Goal: Transaction & Acquisition: Purchase product/service

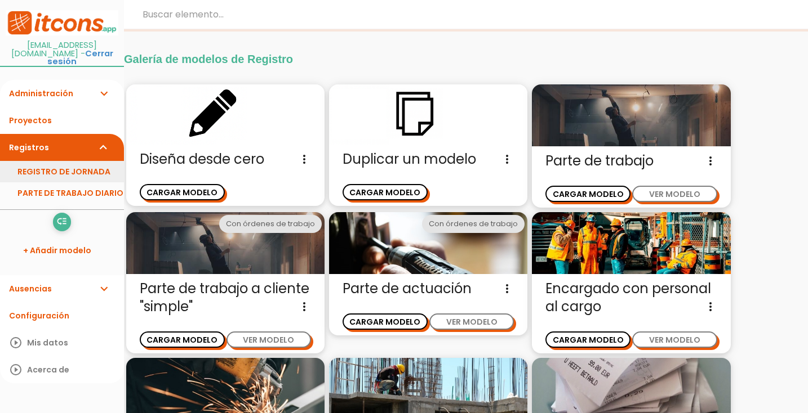
click at [88, 161] on link "REGISTRO DE JORNADA" at bounding box center [62, 171] width 124 height 21
click at [39, 161] on link "REGISTRO DE JORNADA" at bounding box center [62, 171] width 124 height 21
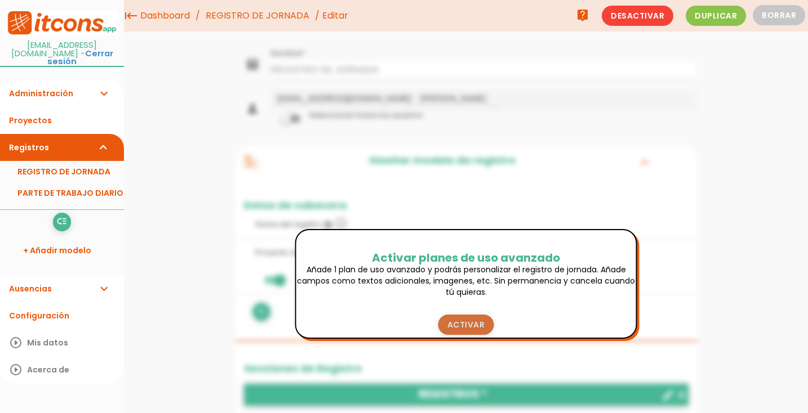
click at [472, 324] on link "Activar" at bounding box center [466, 325] width 56 height 20
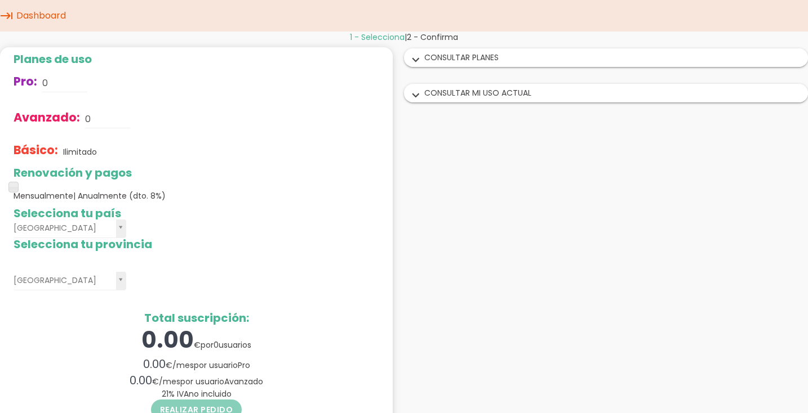
scroll to position [1, 0]
click at [101, 118] on input "0" at bounding box center [107, 119] width 45 height 18
click at [14, 188] on span at bounding box center [13, 186] width 10 height 10
drag, startPoint x: 14, startPoint y: 188, endPoint x: 37, endPoint y: 188, distance: 23.1
click at [14, 188] on span at bounding box center [13, 186] width 10 height 10
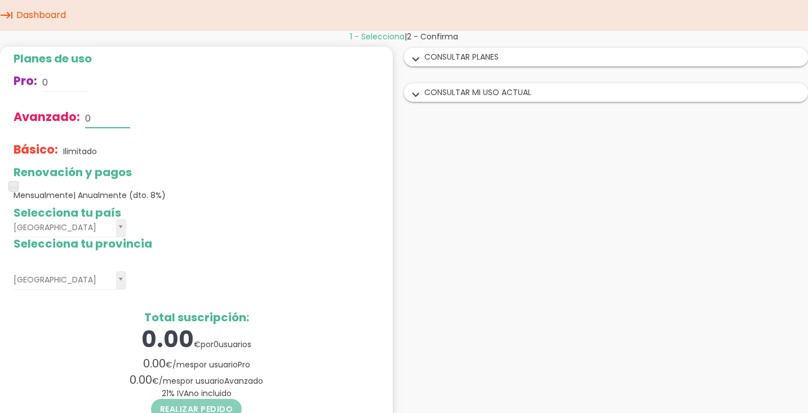
drag, startPoint x: 100, startPoint y: 121, endPoint x: 76, endPoint y: 121, distance: 24.2
click at [76, 121] on div "Avanzado: 0" at bounding box center [197, 119] width 366 height 36
type input "1"
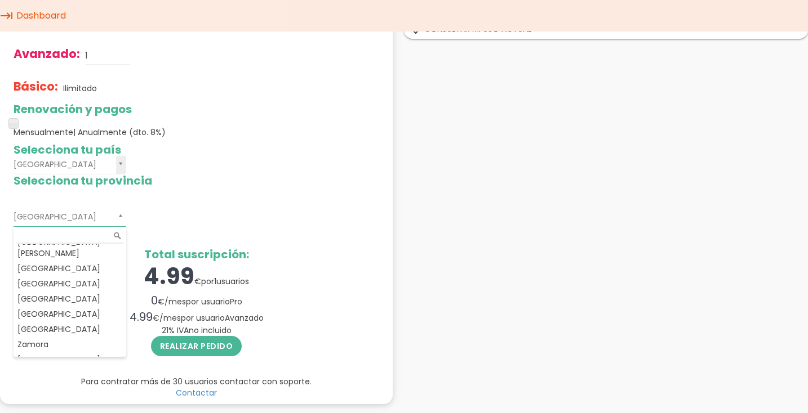
scroll to position [648, 0]
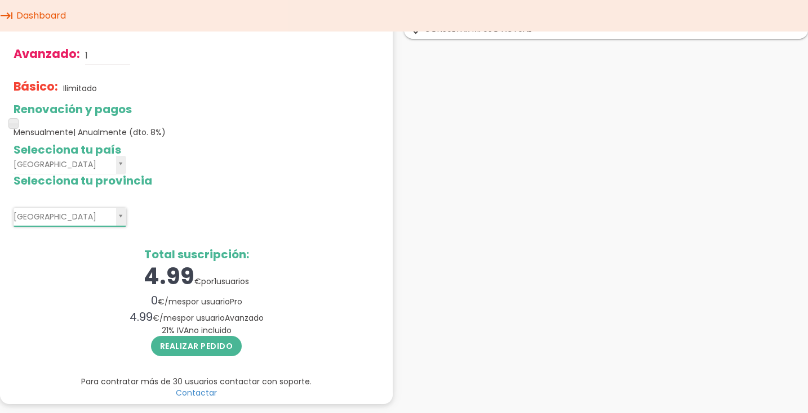
click at [81, 261] on div "4.99 € por 1 usuarios" at bounding box center [197, 277] width 366 height 32
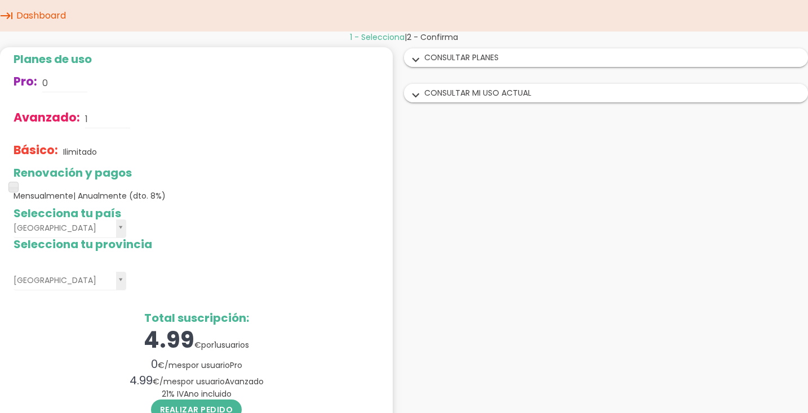
scroll to position [0, 0]
click at [14, 189] on span at bounding box center [13, 187] width 10 height 10
click at [15, 186] on span at bounding box center [13, 187] width 10 height 10
click at [229, 219] on h2 "Selecciona tu país" at bounding box center [197, 213] width 366 height 12
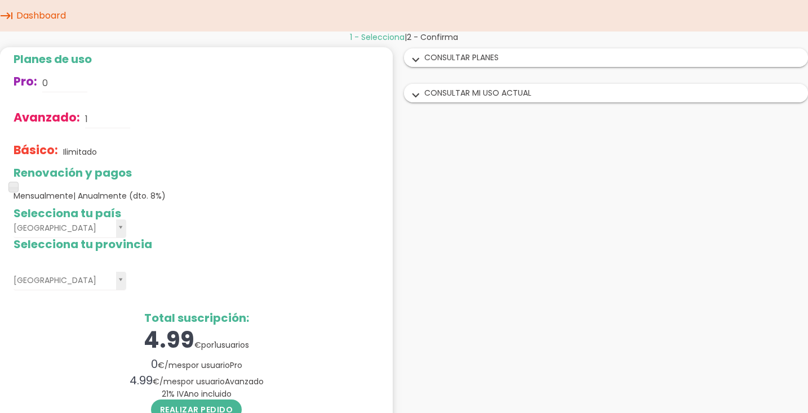
click at [420, 60] on icon "expand_more" at bounding box center [416, 60] width 18 height 15
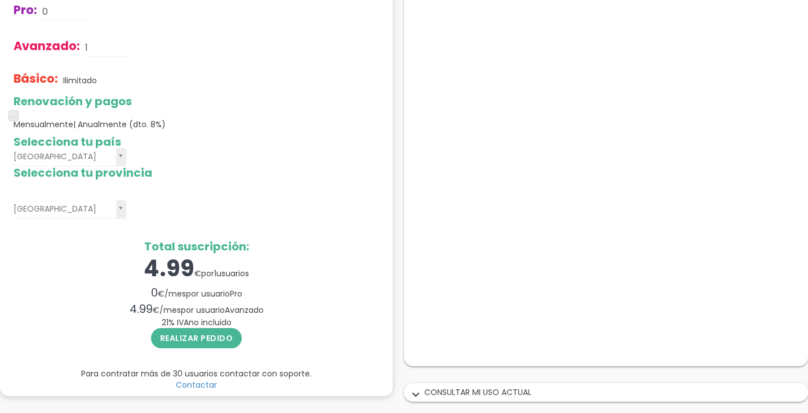
scroll to position [70, 0]
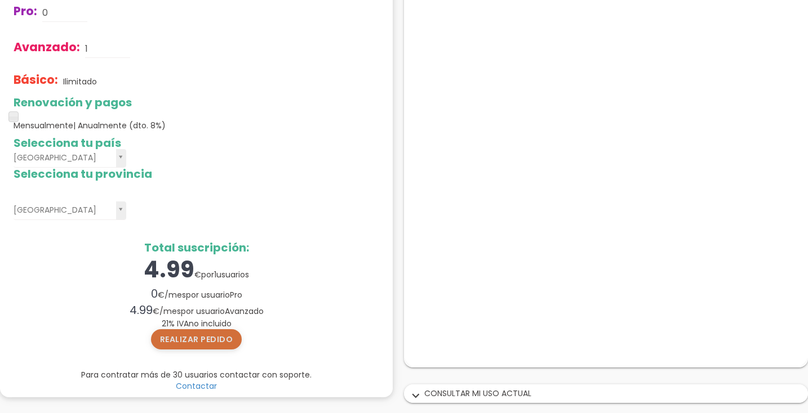
click at [203, 346] on button "Realizar pedido" at bounding box center [196, 340] width 91 height 20
